Goal: Check status: Check status

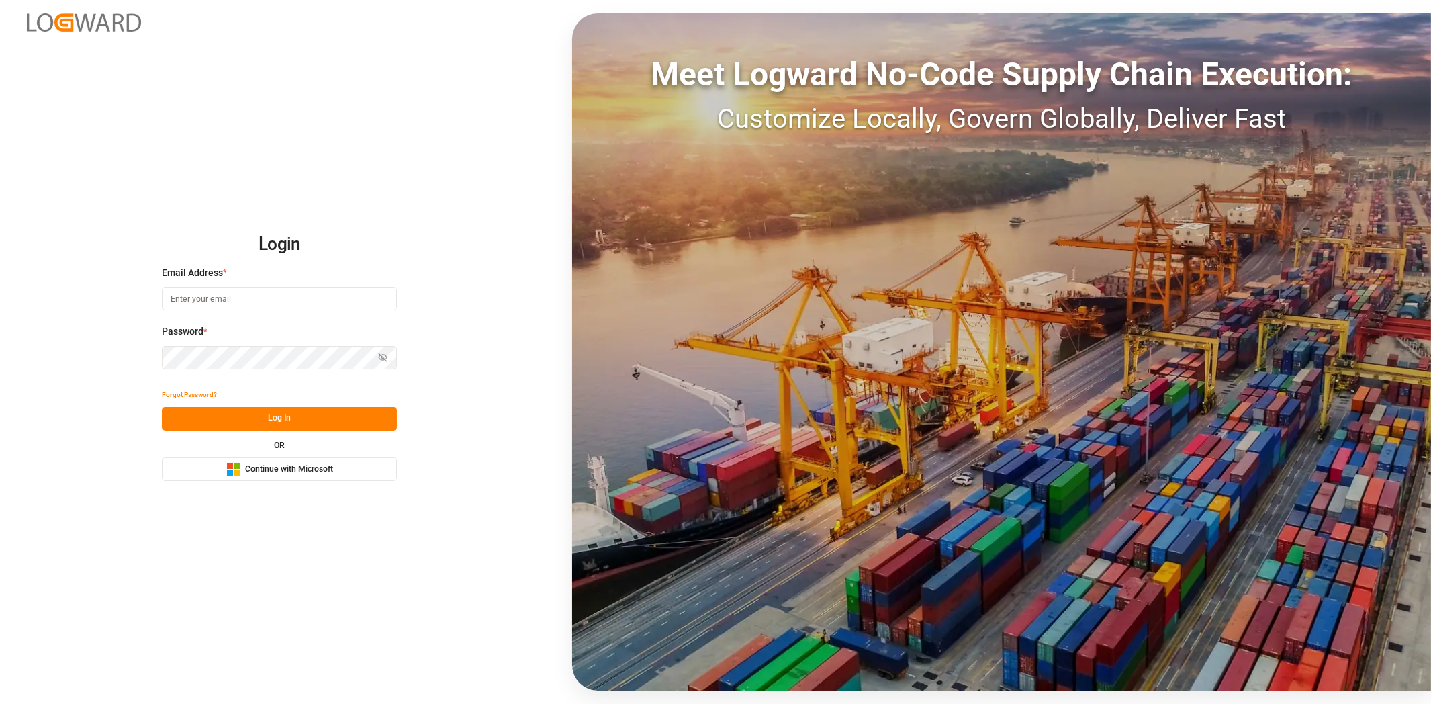
click at [259, 413] on button "Log In" at bounding box center [279, 419] width 235 height 24
click at [282, 472] on span "Continue with Microsoft" at bounding box center [289, 469] width 88 height 12
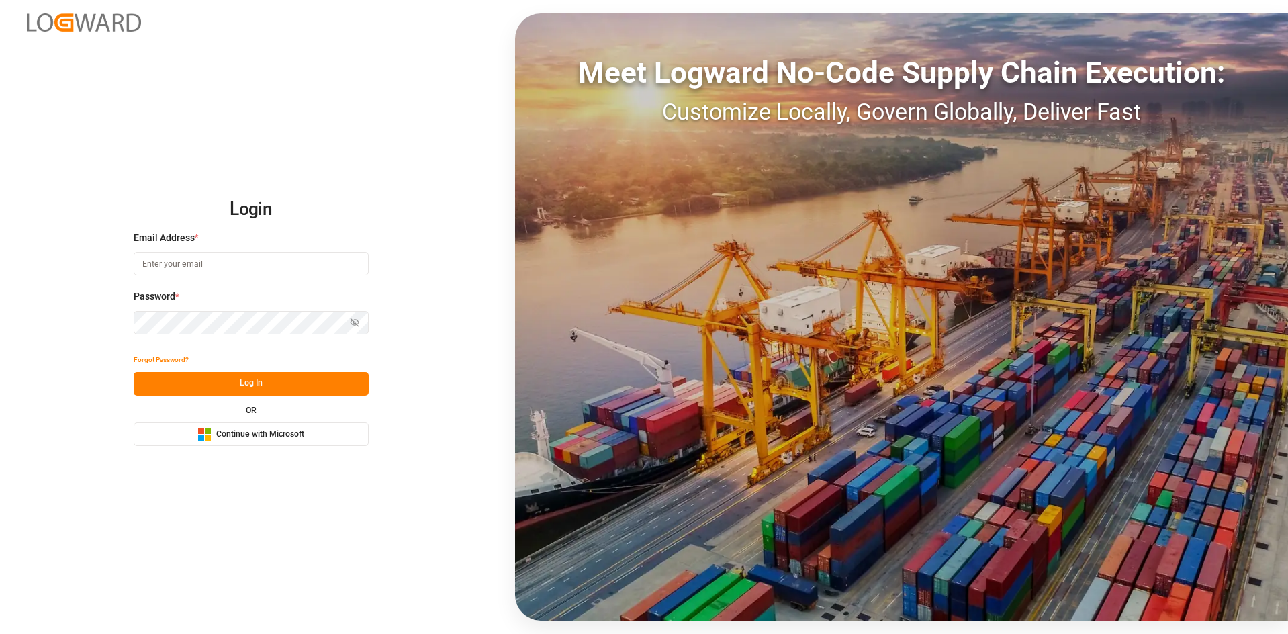
click at [265, 431] on span "Continue with Microsoft" at bounding box center [260, 435] width 88 height 12
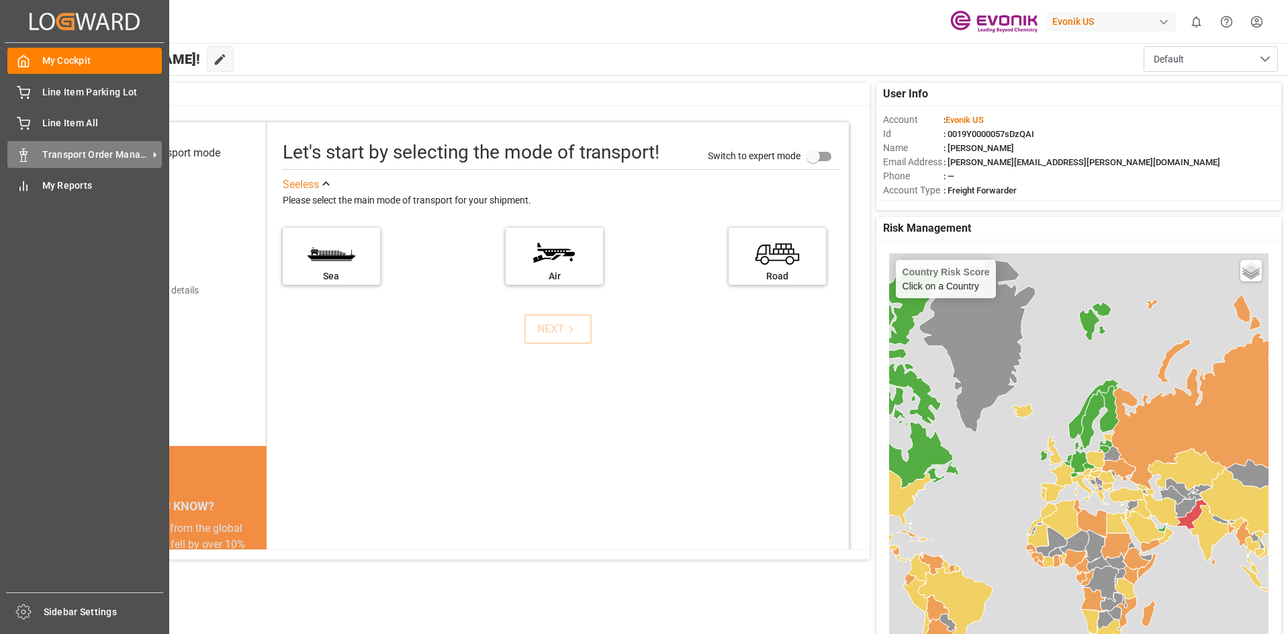
click at [107, 150] on span "Transport Order Management" at bounding box center [95, 155] width 106 height 14
click at [110, 157] on span "Transport Order Management" at bounding box center [95, 155] width 106 height 14
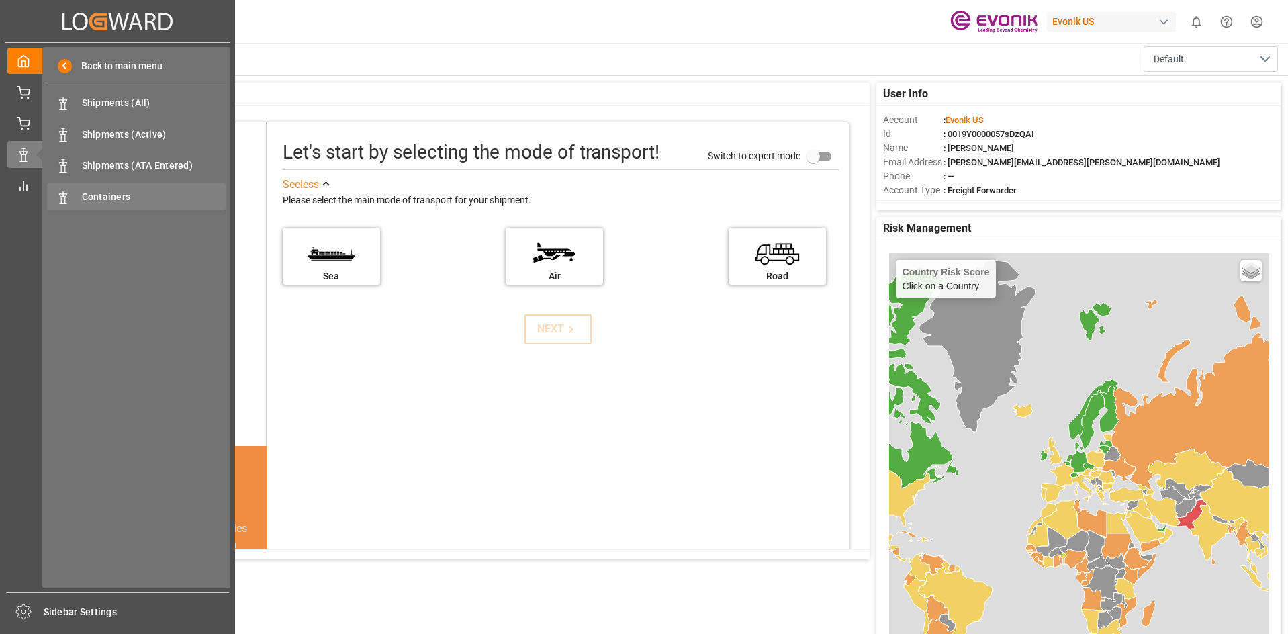
click at [148, 193] on span "Containers" at bounding box center [154, 197] width 144 height 14
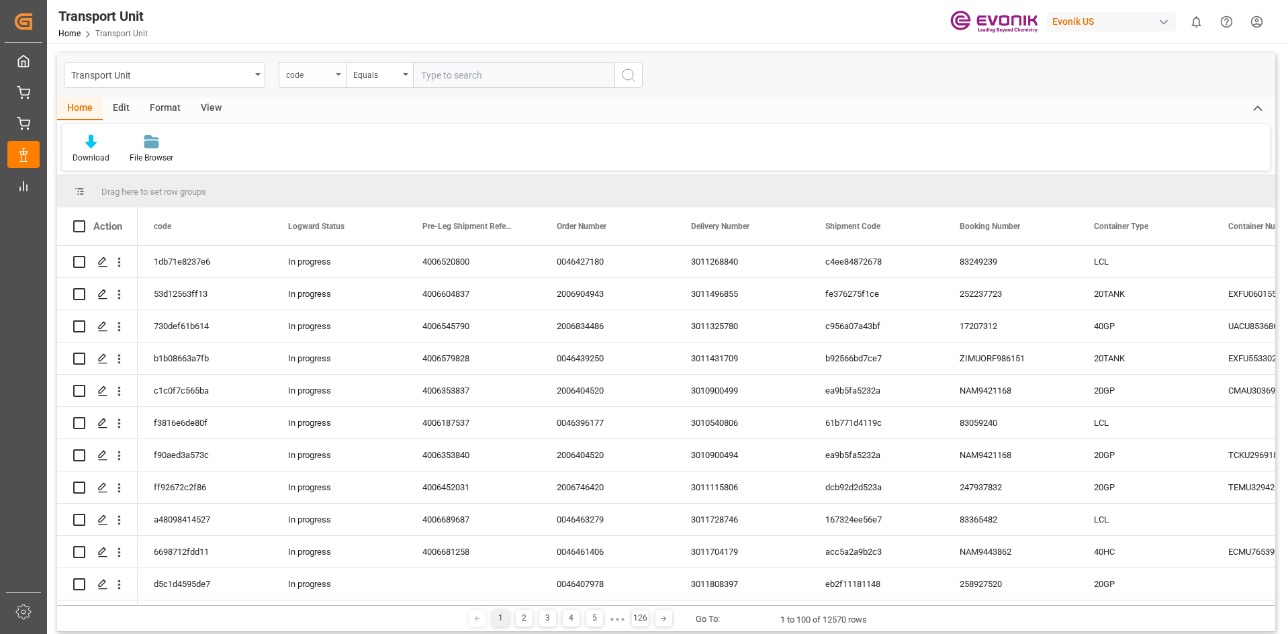
click at [341, 76] on div "code" at bounding box center [312, 75] width 67 height 26
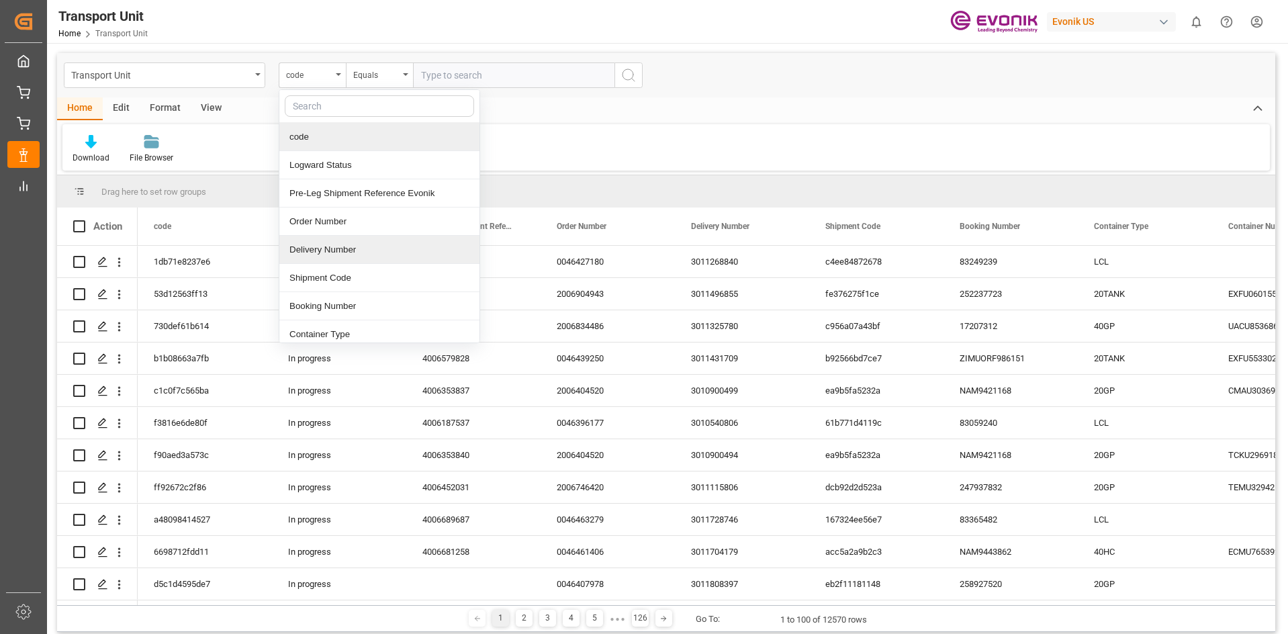
scroll to position [134, 0]
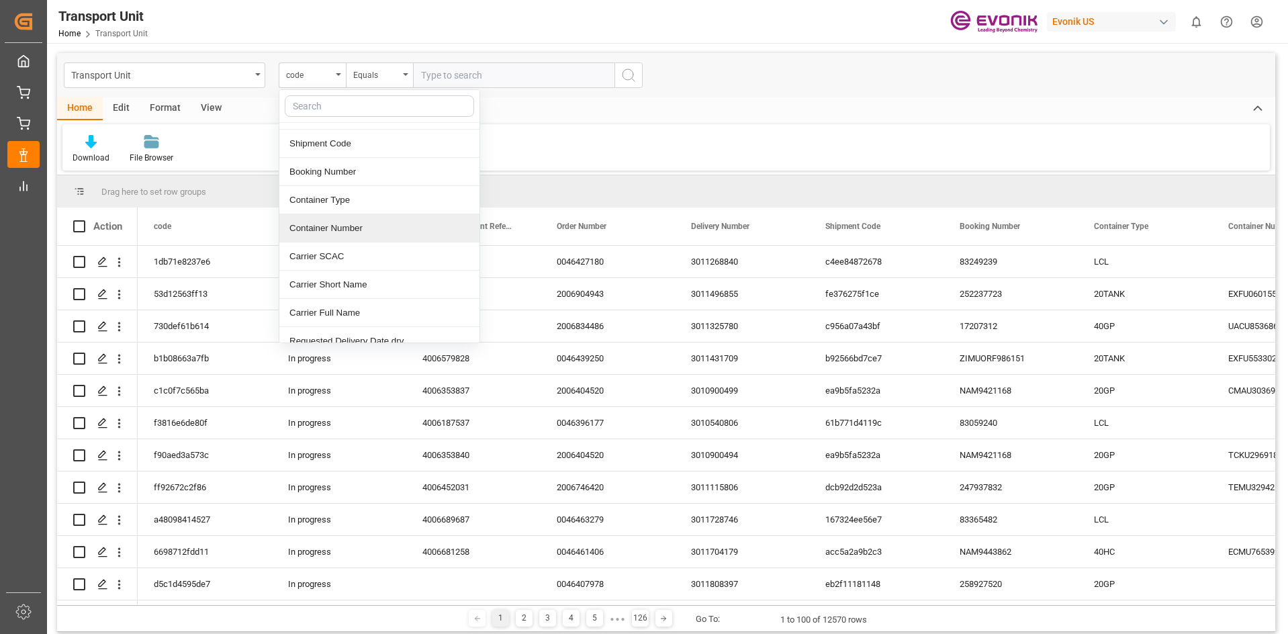
click at [384, 226] on div "Container Number" at bounding box center [379, 228] width 200 height 28
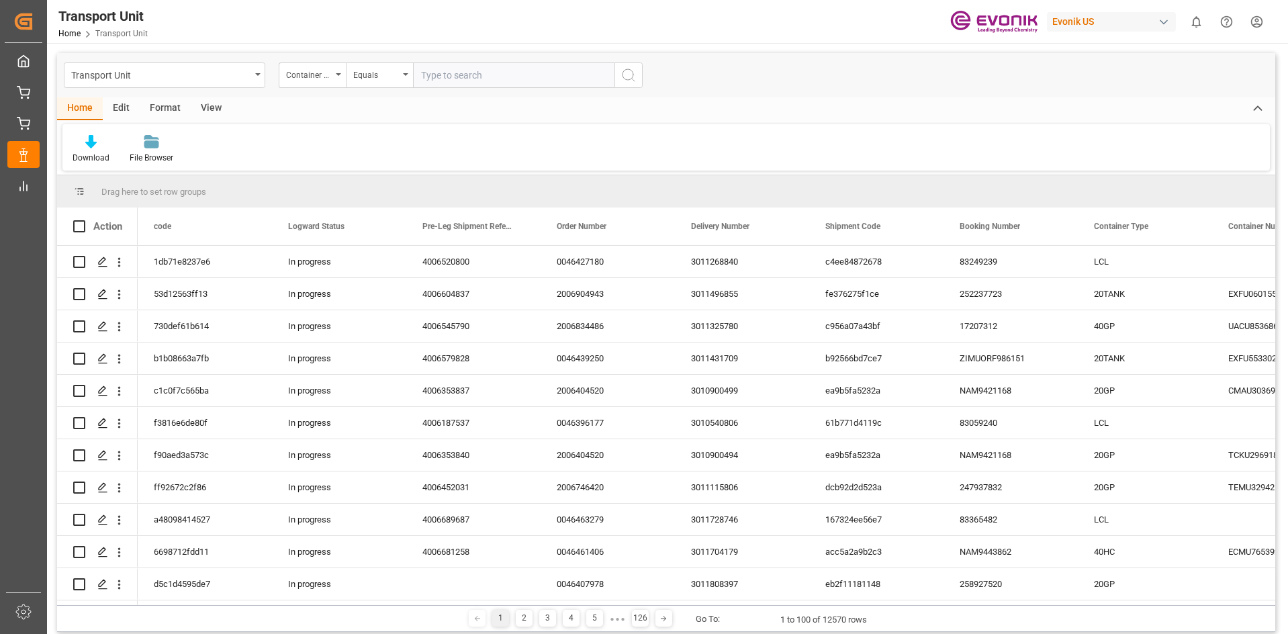
click at [447, 69] on input "text" at bounding box center [514, 75] width 202 height 26
paste input "SEGU1303675"
type input "SEGU1303675"
